Goal: Task Accomplishment & Management: Manage account settings

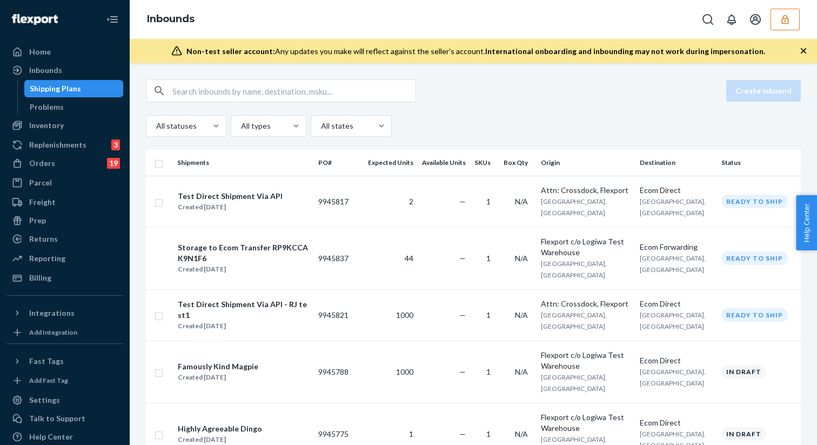
click at [780, 17] on icon "button" at bounding box center [785, 19] width 11 height 11
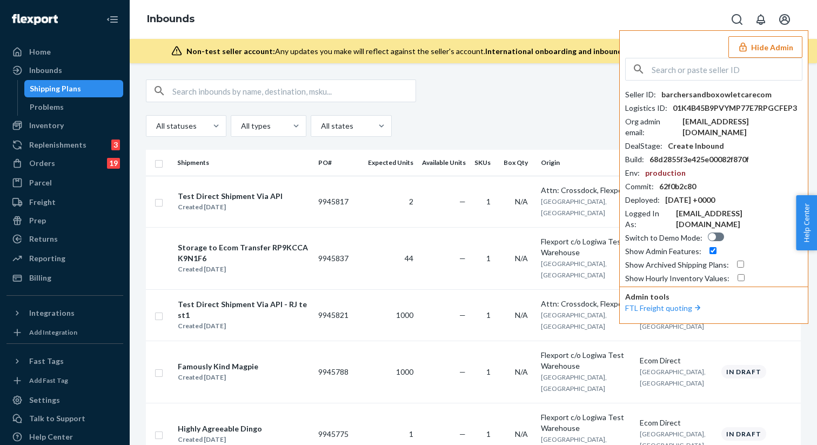
click at [765, 48] on button "Hide Admin" at bounding box center [766, 47] width 74 height 22
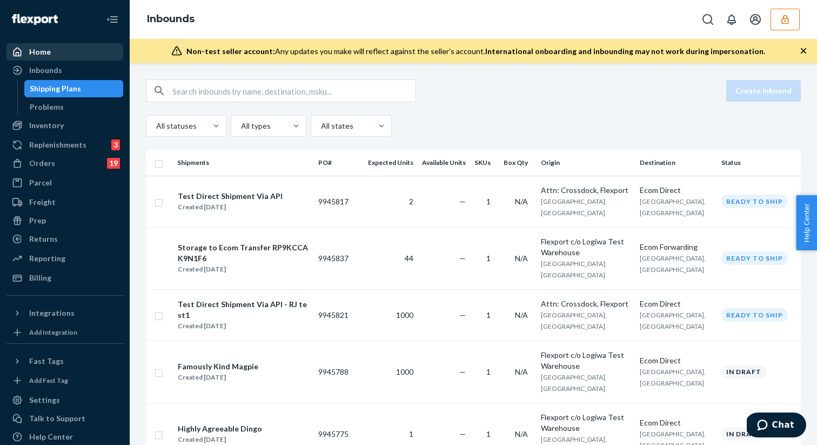
click at [30, 45] on div "Home" at bounding box center [65, 51] width 115 height 15
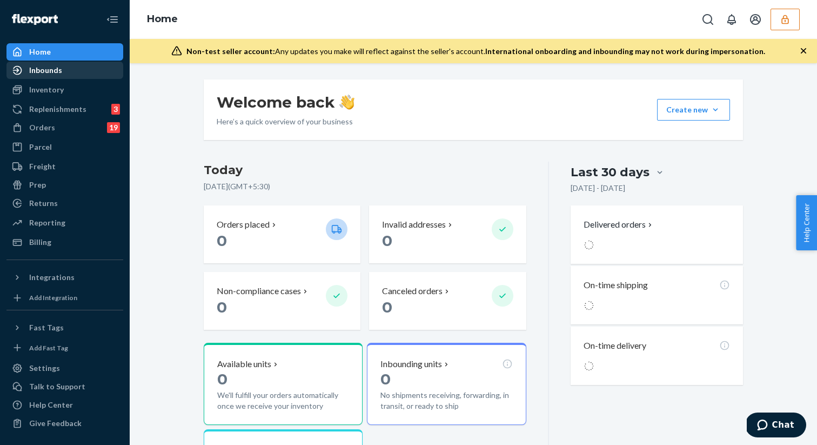
click at [30, 71] on div "Inbounds" at bounding box center [45, 70] width 33 height 11
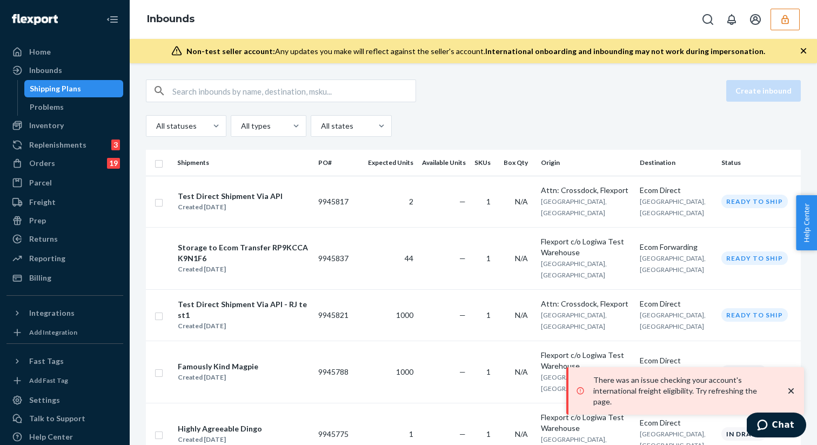
click at [797, 401] on div "There was an issue checking your account's international freight eligibility. T…" at bounding box center [686, 390] width 227 height 39
click at [794, 396] on icon "close toast" at bounding box center [791, 390] width 11 height 11
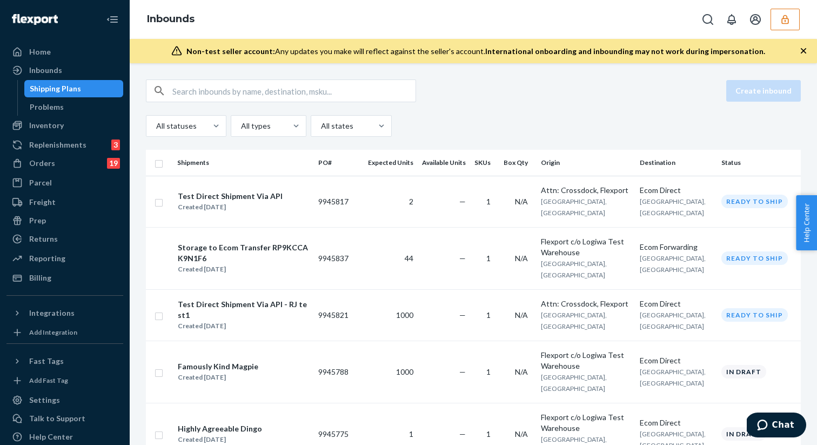
click at [804, 48] on icon "button" at bounding box center [803, 50] width 11 height 11
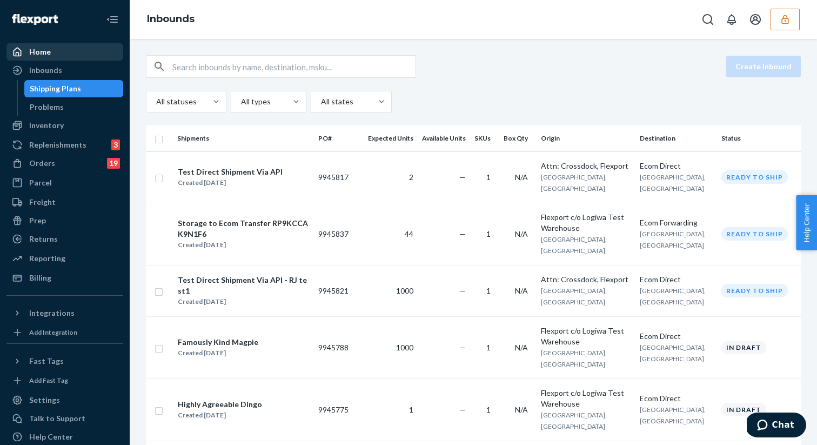
click at [41, 54] on div "Home" at bounding box center [40, 51] width 22 height 11
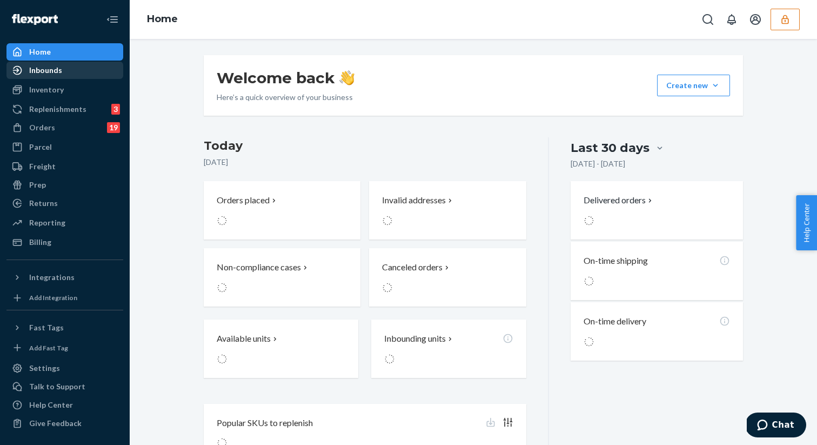
click at [39, 66] on div "Inbounds" at bounding box center [45, 70] width 33 height 11
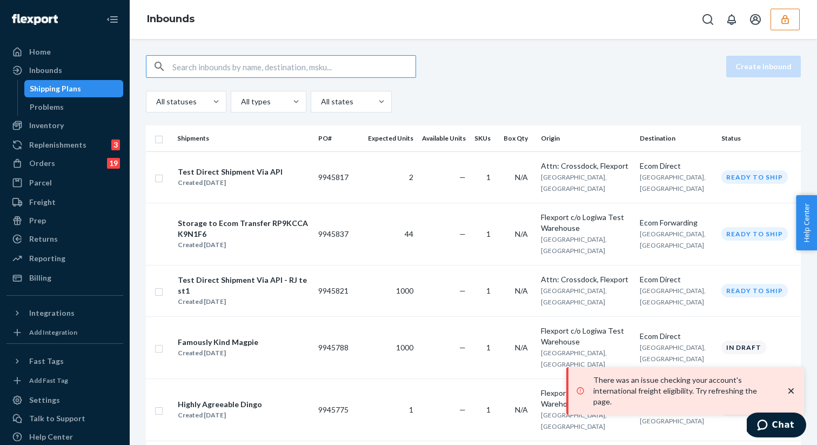
click at [791, 16] on button "button" at bounding box center [785, 20] width 29 height 22
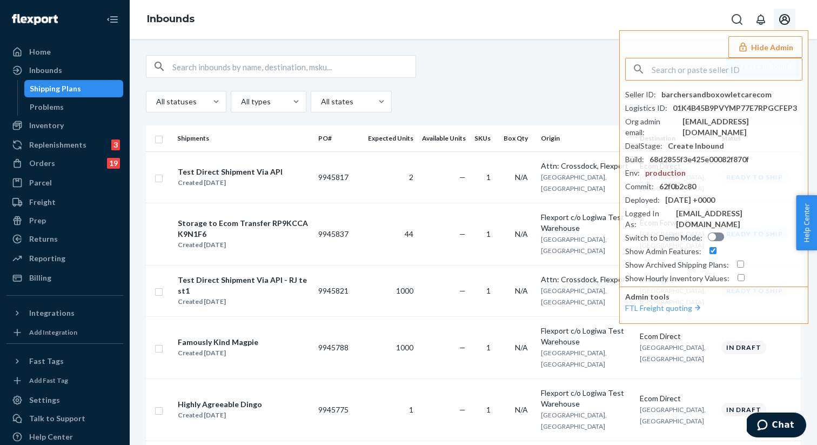
click at [786, 18] on icon "Open account menu" at bounding box center [784, 19] width 11 height 11
click at [744, 73] on div "Log out" at bounding box center [762, 75] width 81 height 20
